Goal: Check status: Check status

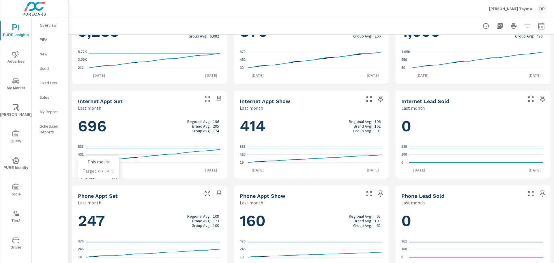
scroll to position [340, 0]
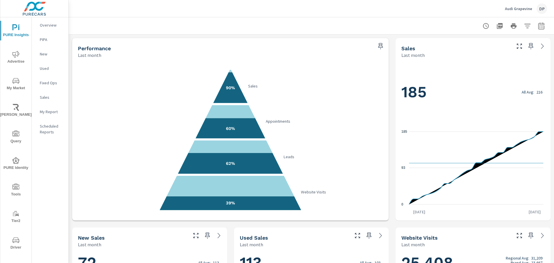
click at [538, 26] on icon "button" at bounding box center [541, 26] width 7 height 7
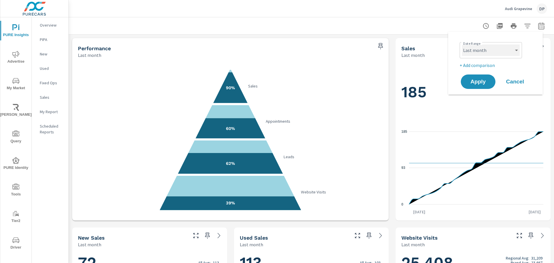
click at [490, 48] on select "Custom Yesterday Last week Last 7 days Last 14 days Last 30 days Last 45 days L…" at bounding box center [491, 50] width 58 height 12
click at [462, 44] on select "Custom [DATE] Last week Last 7 days Last 14 days Last 30 days Last 45 days Last…" at bounding box center [491, 50] width 58 height 12
select select "Month to date"
click at [487, 83] on span "Apply" at bounding box center [478, 81] width 24 height 5
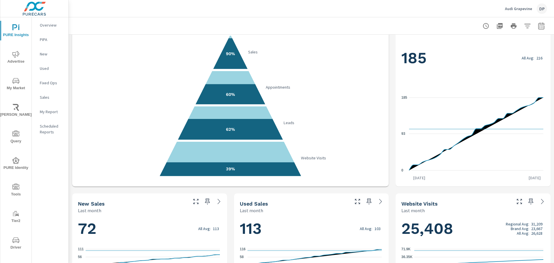
scroll to position [87, 0]
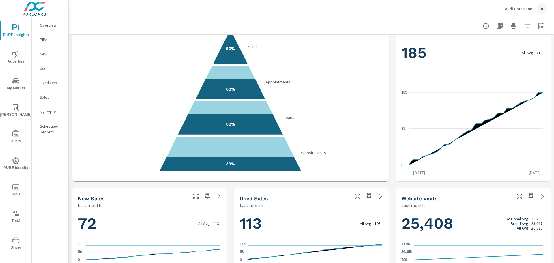
scroll to position [29, 0]
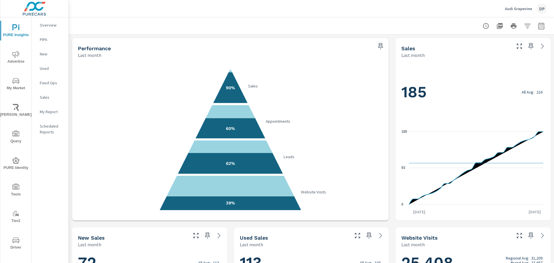
click at [540, 24] on icon "button" at bounding box center [541, 26] width 7 height 7
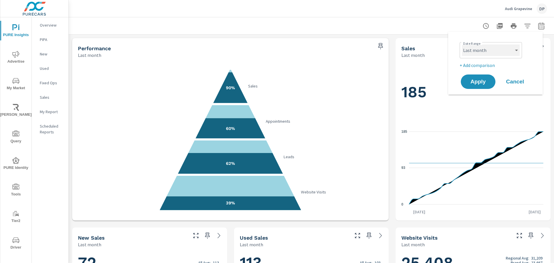
click at [510, 49] on select "Custom [DATE] Last week Last 7 days Last 14 days Last 30 days Last 45 days Last…" at bounding box center [491, 50] width 58 height 12
click at [462, 44] on select "Custom [DATE] Last week Last 7 days Last 14 days Last 30 days Last 45 days Last…" at bounding box center [491, 50] width 58 height 12
select select "Month to date"
click at [482, 85] on span "Apply" at bounding box center [478, 81] width 24 height 5
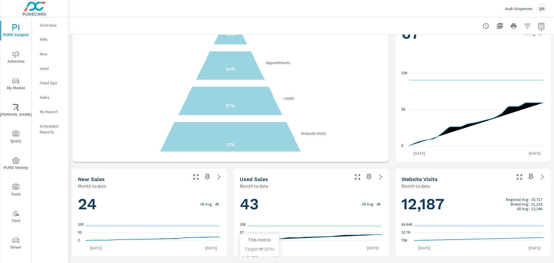
scroll to position [87, 0]
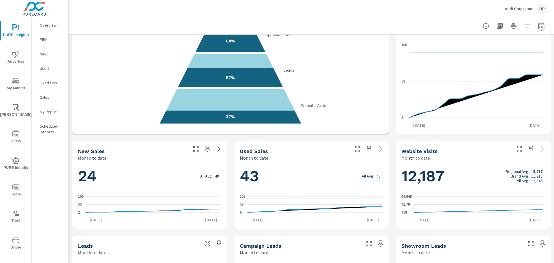
click at [538, 25] on icon "button" at bounding box center [541, 25] width 6 height 7
select select "Month to date"
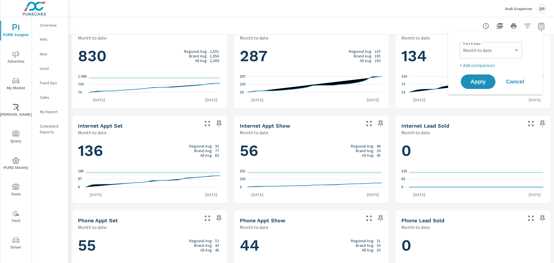
click at [445, 104] on div "134 Regional Avg: 126 Brand Avg: 81 All Avg: 116 13 74 134 [DATE] [DATE]" at bounding box center [473, 74] width 150 height 63
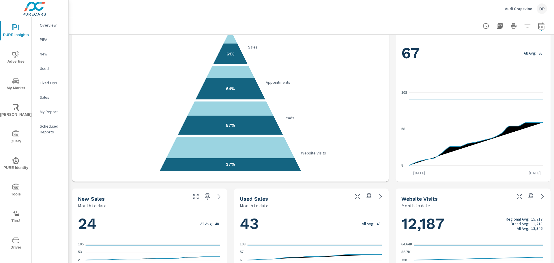
scroll to position [87, 0]
